Goal: Task Accomplishment & Management: Manage account settings

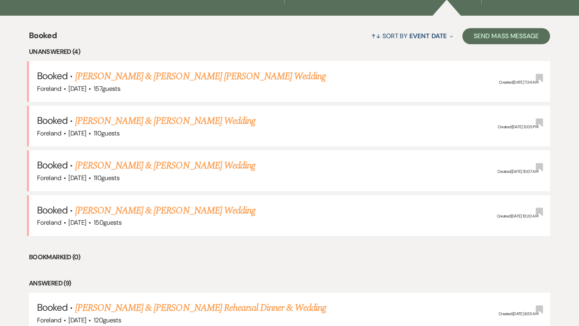
scroll to position [266, 0]
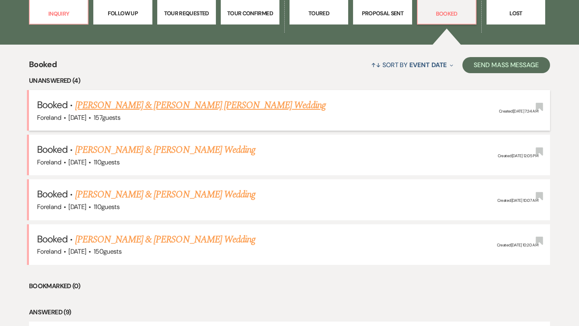
click at [191, 107] on link "[PERSON_NAME] & [PERSON_NAME] [PERSON_NAME] Wedding" at bounding box center [200, 105] width 250 height 14
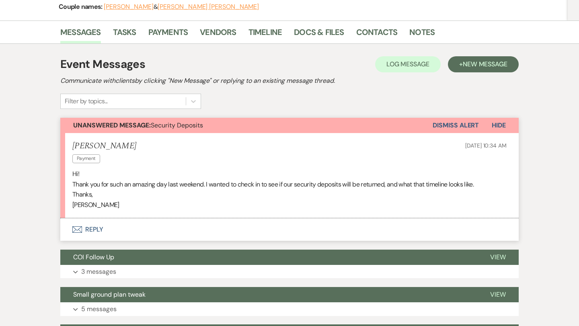
scroll to position [132, 0]
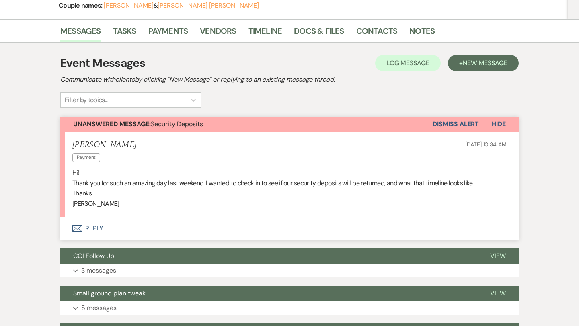
scroll to position [266, 0]
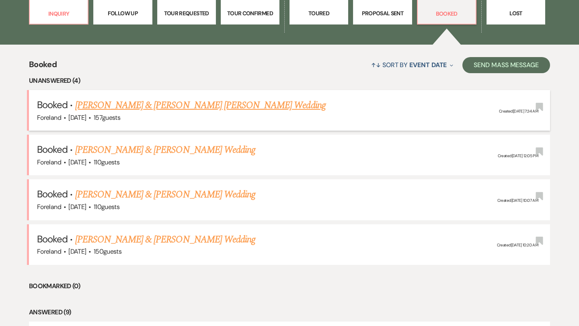
click at [130, 113] on div "Foreland · [DATE] · 157 guests" at bounding box center [289, 118] width 505 height 10
click at [139, 104] on link "[PERSON_NAME] & [PERSON_NAME] [PERSON_NAME] Wedding" at bounding box center [200, 105] width 250 height 14
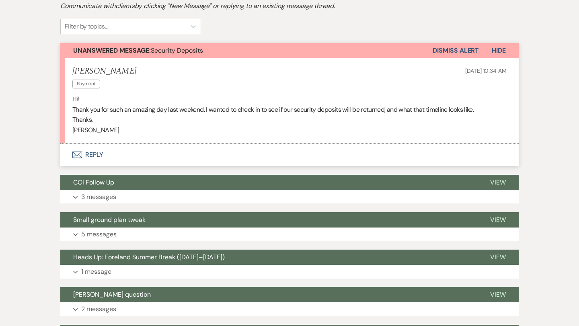
scroll to position [203, 0]
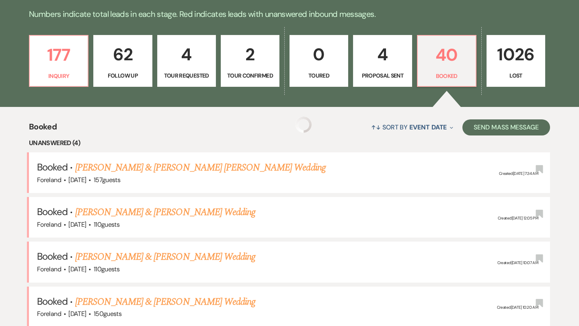
scroll to position [266, 0]
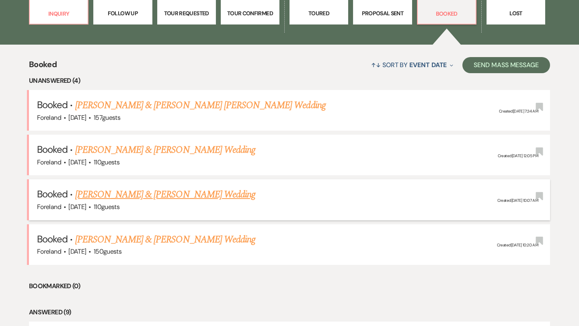
click at [131, 191] on link "[PERSON_NAME] & [PERSON_NAME] Wedding" at bounding box center [165, 194] width 180 height 14
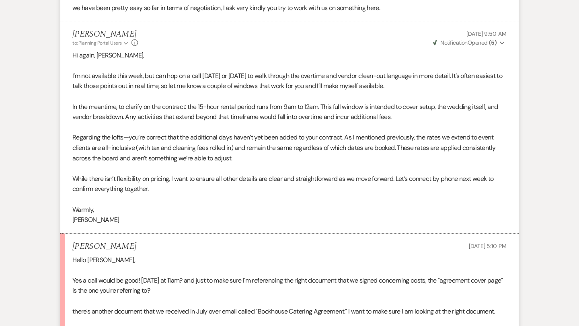
scroll to position [1319, 0]
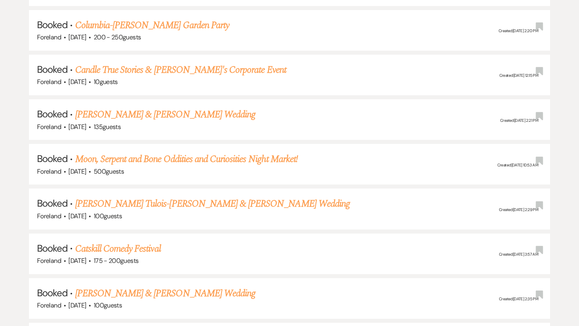
scroll to position [266, 0]
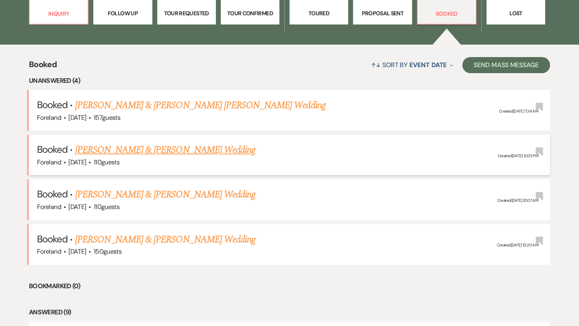
click at [138, 147] on link "[PERSON_NAME] & [PERSON_NAME] Wedding" at bounding box center [165, 150] width 180 height 14
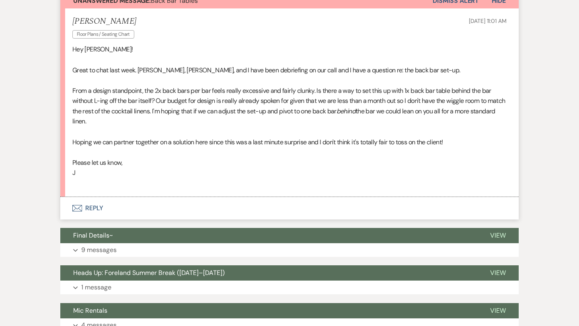
scroll to position [311, 0]
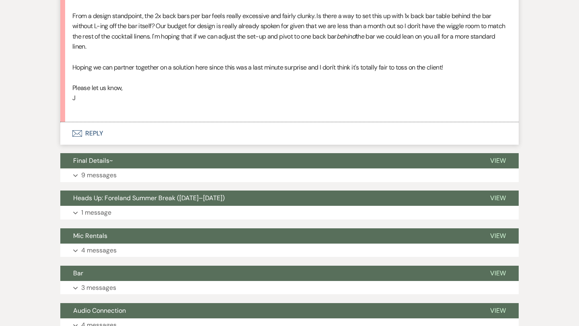
scroll to position [266, 0]
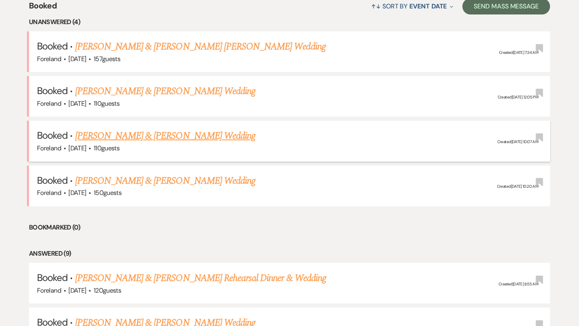
scroll to position [326, 0]
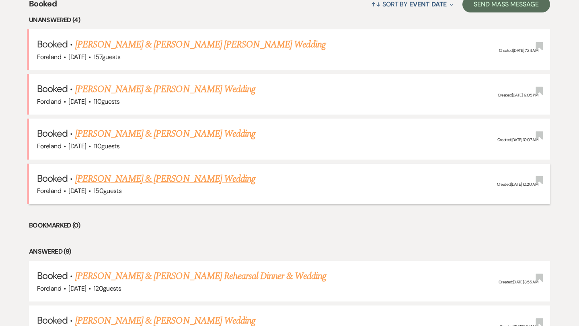
click at [203, 176] on link "[PERSON_NAME] & [PERSON_NAME] Wedding" at bounding box center [165, 179] width 180 height 14
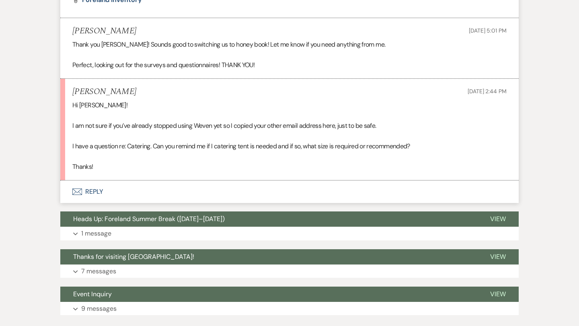
scroll to position [2335, 0]
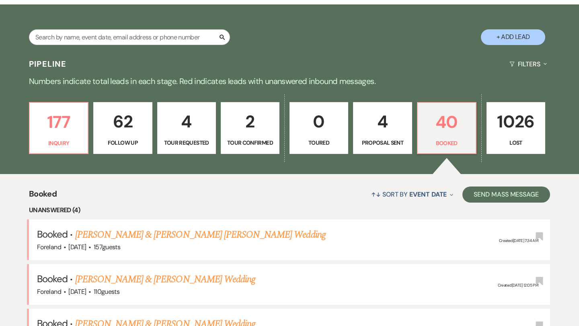
scroll to position [282, 0]
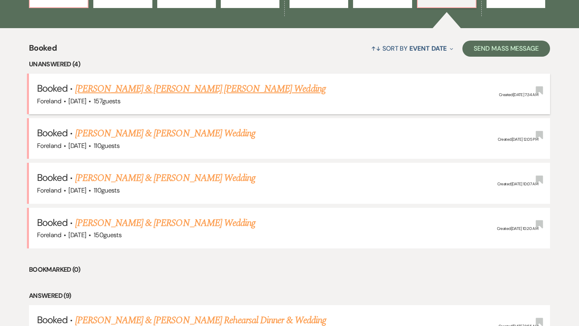
click at [143, 83] on link "[PERSON_NAME] & [PERSON_NAME] [PERSON_NAME] Wedding" at bounding box center [200, 89] width 250 height 14
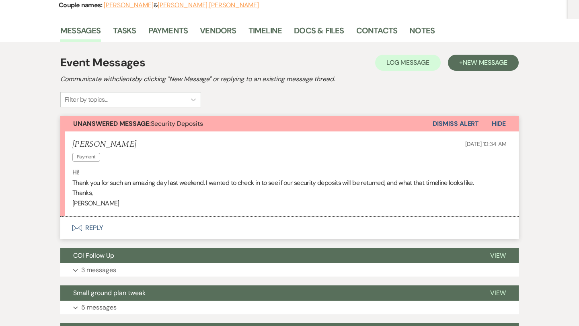
scroll to position [140, 0]
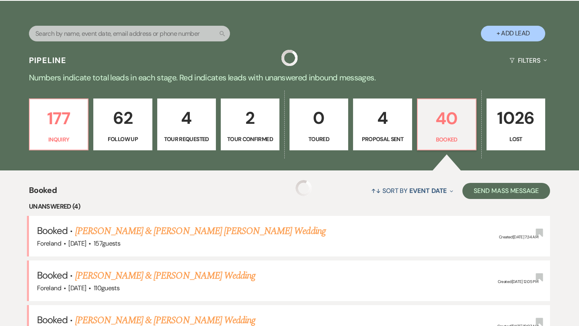
scroll to position [282, 0]
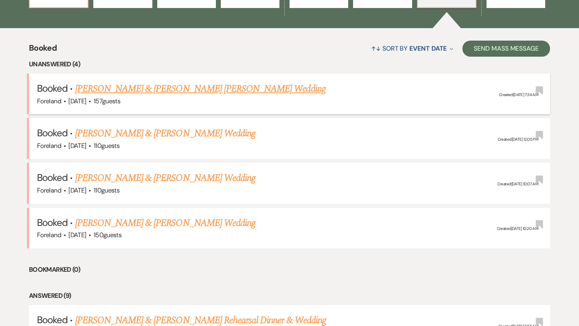
click at [128, 90] on link "[PERSON_NAME] & [PERSON_NAME] [PERSON_NAME] Wedding" at bounding box center [200, 89] width 250 height 14
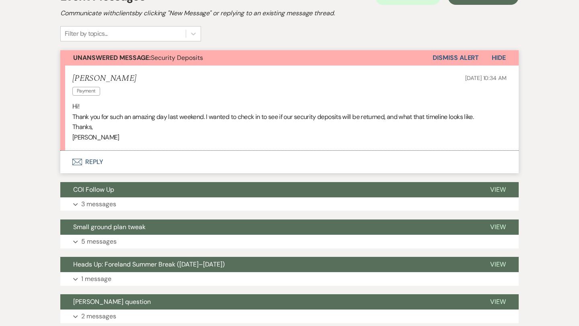
scroll to position [197, 0]
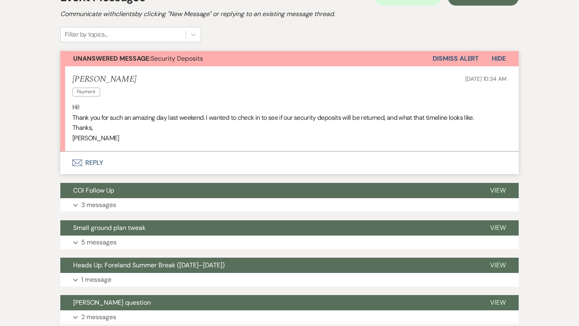
scroll to position [282, 0]
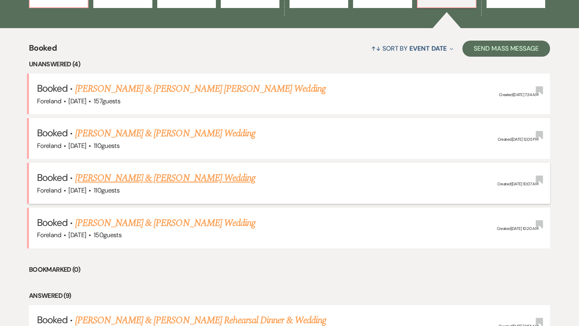
click at [109, 176] on link "[PERSON_NAME] & [PERSON_NAME] Wedding" at bounding box center [165, 178] width 180 height 14
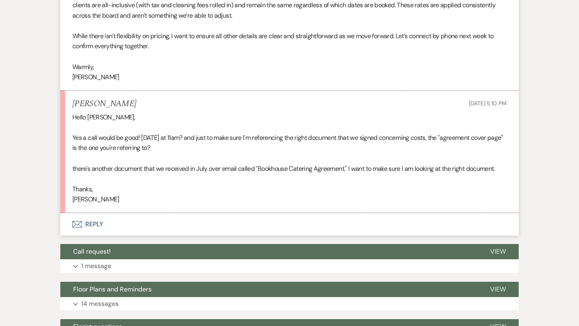
scroll to position [1315, 0]
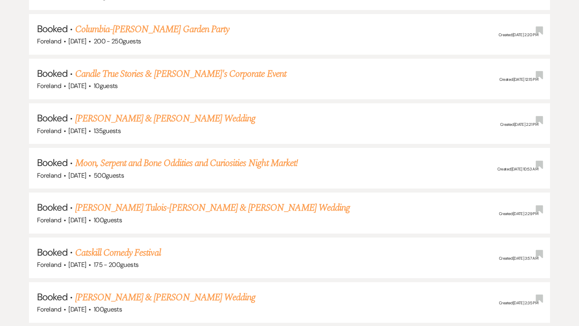
scroll to position [282, 0]
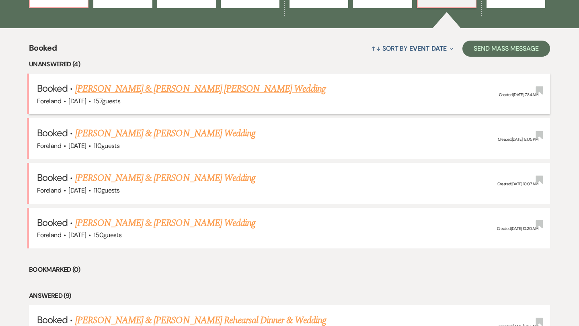
click at [153, 87] on link "[PERSON_NAME] & [PERSON_NAME] [PERSON_NAME] Wedding" at bounding box center [200, 89] width 250 height 14
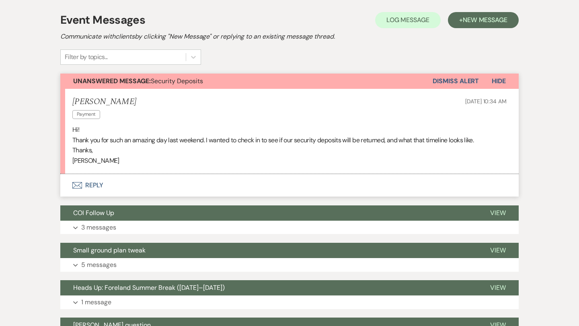
scroll to position [160, 0]
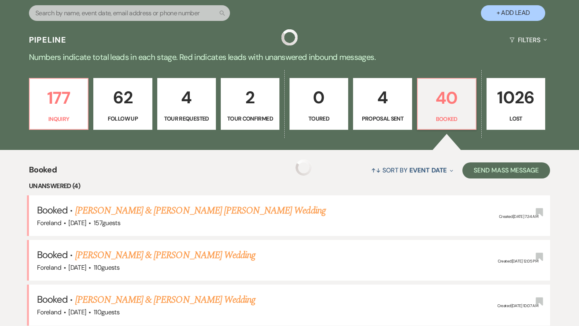
scroll to position [282, 0]
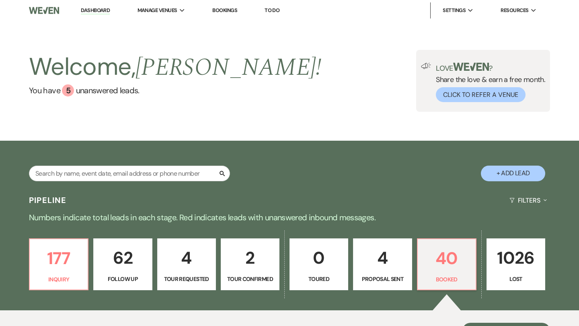
scroll to position [282, 0]
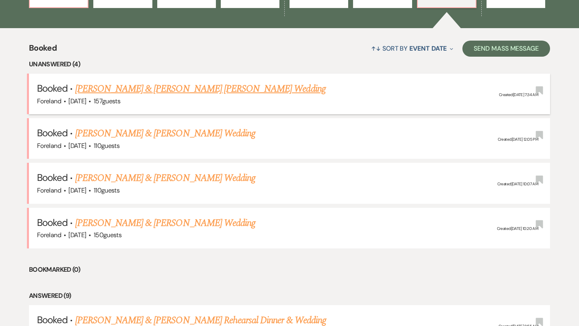
click at [127, 85] on link "[PERSON_NAME] & [PERSON_NAME] [PERSON_NAME] Wedding" at bounding box center [200, 89] width 250 height 14
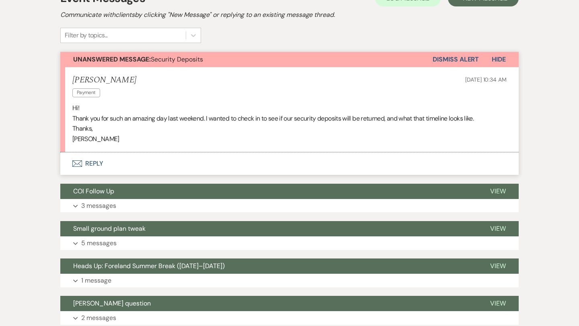
scroll to position [206, 0]
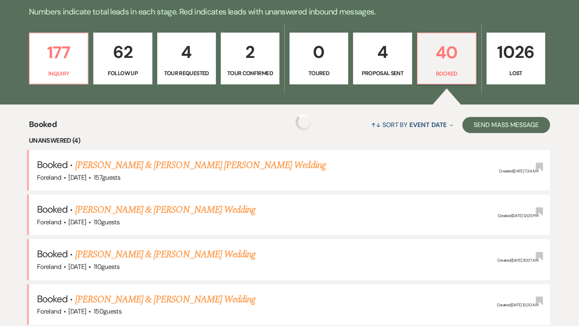
scroll to position [282, 0]
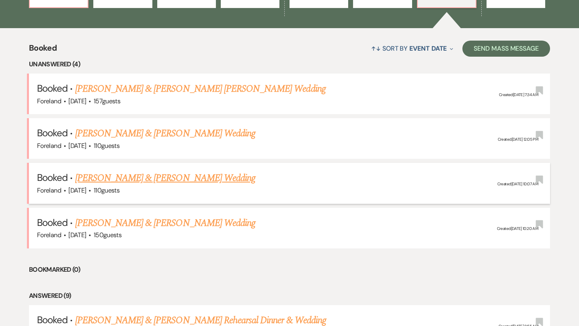
click at [142, 177] on link "[PERSON_NAME] & [PERSON_NAME] Wedding" at bounding box center [165, 178] width 180 height 14
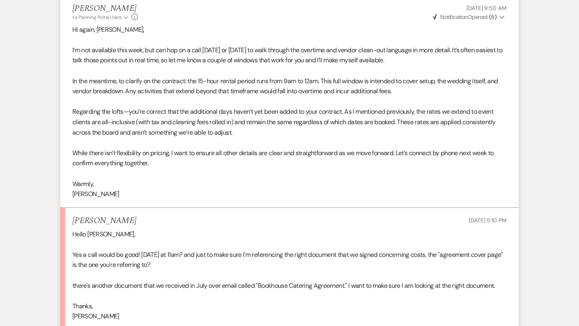
scroll to position [1194, 0]
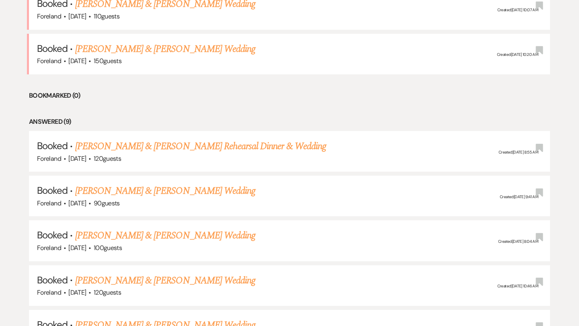
scroll to position [486, 0]
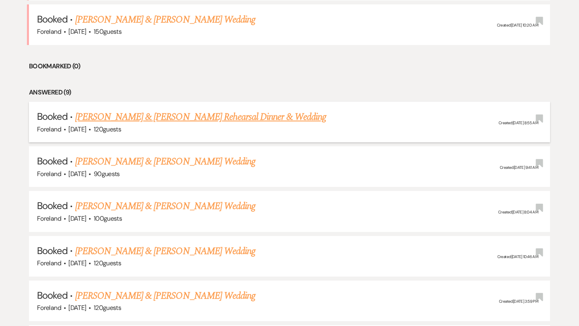
click at [254, 110] on link "[PERSON_NAME] & [PERSON_NAME] Rehearsal Dinner & Wedding" at bounding box center [200, 117] width 251 height 14
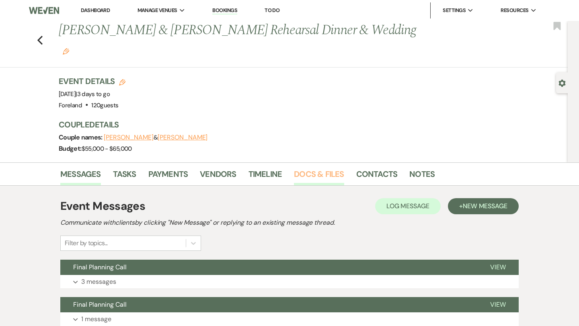
click at [307, 168] on link "Docs & Files" at bounding box center [319, 177] width 50 height 18
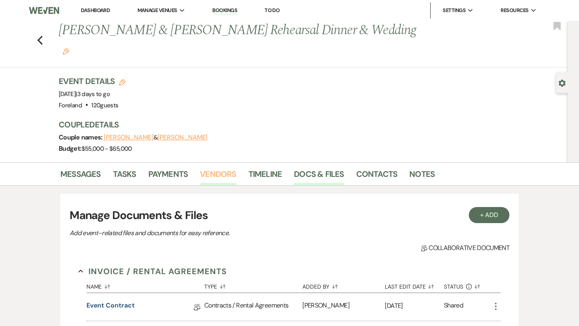
click at [219, 168] on link "Vendors" at bounding box center [218, 177] width 36 height 18
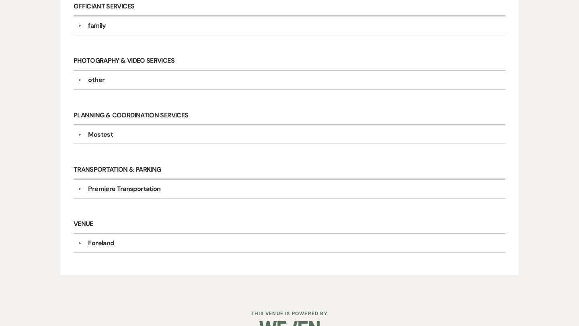
scroll to position [484, 0]
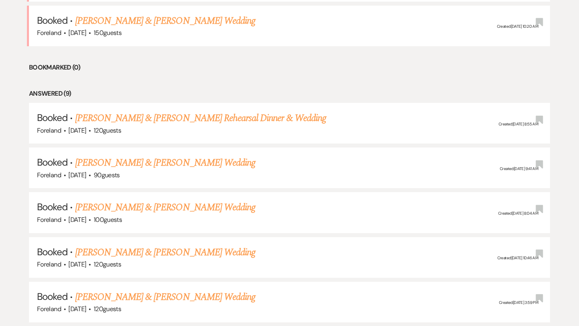
scroll to position [486, 0]
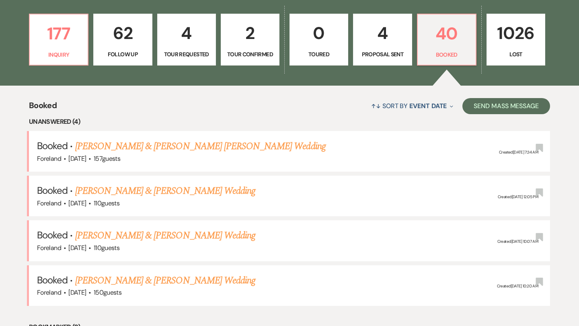
scroll to position [246, 0]
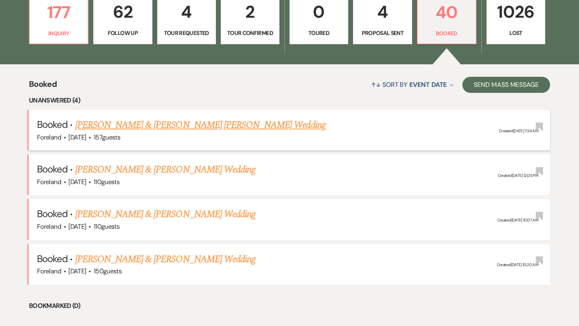
click at [160, 125] on link "[PERSON_NAME] & [PERSON_NAME] [PERSON_NAME] Wedding" at bounding box center [200, 125] width 250 height 14
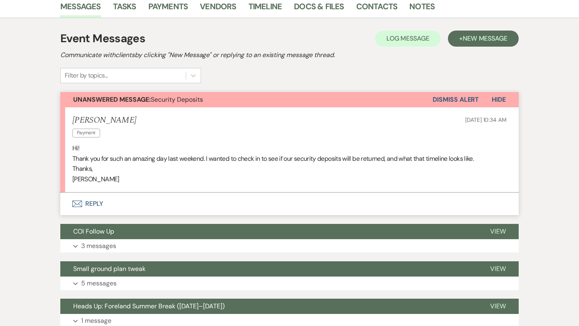
scroll to position [238, 0]
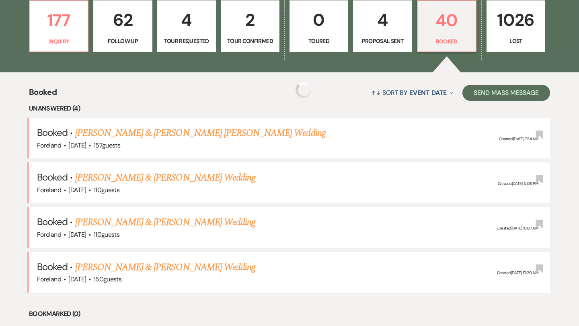
scroll to position [246, 0]
